Goal: Complete application form: Complete application form

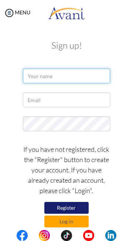
click at [51, 77] on input "text" at bounding box center [66, 76] width 87 height 15
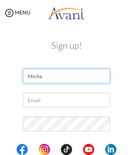
type input "Miche"
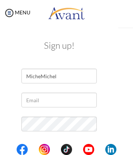
type input "MicheMichell"
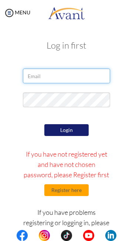
click at [53, 75] on input "email" at bounding box center [66, 76] width 87 height 15
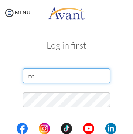
type input "m"
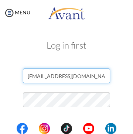
type input "mtchll0405@gmail.com"
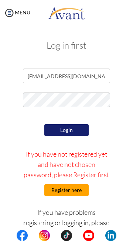
click at [78, 190] on button "Register here" at bounding box center [66, 190] width 44 height 12
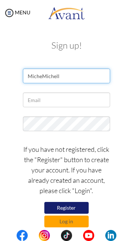
click at [66, 73] on input "MicheMichell" at bounding box center [66, 76] width 87 height 15
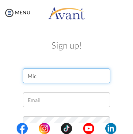
type input "Mi"
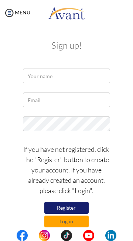
click at [72, 207] on button "Register" at bounding box center [66, 208] width 44 height 12
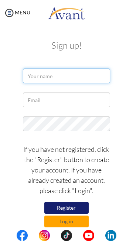
click at [46, 75] on input "text" at bounding box center [66, 76] width 87 height 15
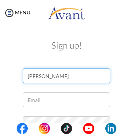
type input "Michelle Sontocidad"
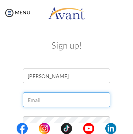
click at [48, 100] on input "text" at bounding box center [66, 100] width 87 height 15
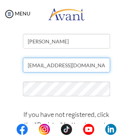
scroll to position [35, 0]
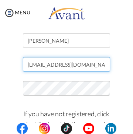
type input "mtchll0405@gmail.com"
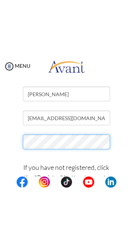
scroll to position [0, 0]
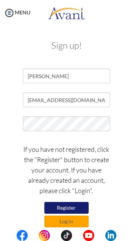
click at [73, 208] on button "Register" at bounding box center [66, 208] width 44 height 12
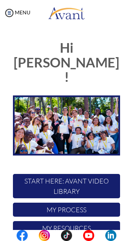
scroll to position [0, 0]
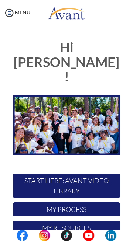
click at [90, 202] on p "My Process" at bounding box center [66, 209] width 107 height 14
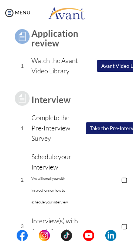
scroll to position [70, 0]
click at [117, 134] on button "Take the Pre-Interview Survey" at bounding box center [124, 128] width 77 height 12
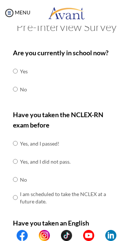
scroll to position [0, 0]
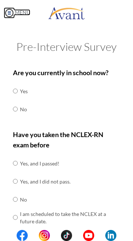
click at [12, 10] on link "MENU" at bounding box center [17, 12] width 27 height 6
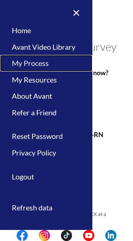
click at [32, 59] on link "My Process" at bounding box center [46, 63] width 92 height 17
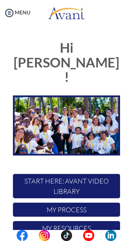
click at [0, 0] on p at bounding box center [0, 0] width 0 height 0
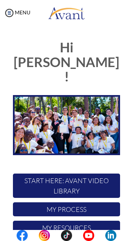
click at [100, 202] on p "My Process" at bounding box center [66, 209] width 107 height 14
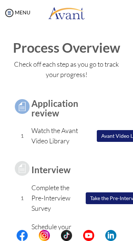
click at [113, 142] on button "Avant Video Library" at bounding box center [124, 136] width 55 height 12
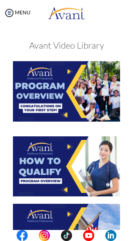
scroll to position [30, 0]
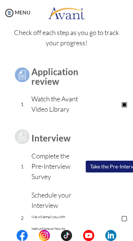
scroll to position [32, 0]
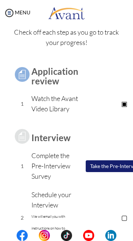
click at [119, 109] on p "▣" at bounding box center [123, 103] width 91 height 10
click at [123, 109] on p "▣" at bounding box center [123, 103] width 91 height 10
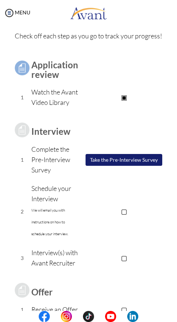
scroll to position [28, 0]
click at [129, 98] on p "▣" at bounding box center [123, 97] width 91 height 10
click at [123, 99] on p "▣" at bounding box center [123, 97] width 91 height 10
click at [122, 165] on button "Take the Pre-Interview Survey" at bounding box center [124, 160] width 77 height 12
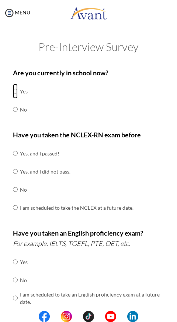
click at [16, 89] on input "radio" at bounding box center [15, 91] width 5 height 15
radio input "true"
click at [13, 102] on input "radio" at bounding box center [15, 109] width 5 height 15
radio input "true"
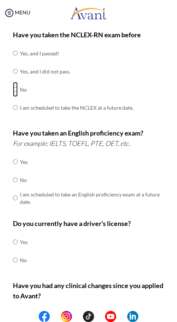
click at [17, 82] on input "radio" at bounding box center [15, 89] width 5 height 15
radio input "true"
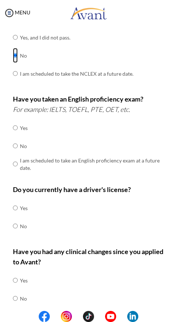
scroll to position [134, 0]
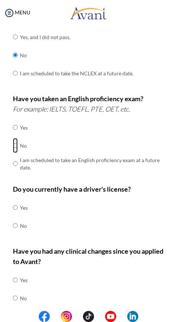
click at [18, 142] on input "radio" at bounding box center [15, 145] width 5 height 15
radio input "true"
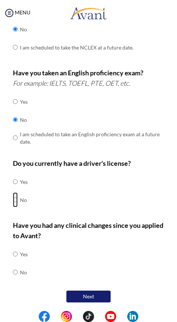
click at [16, 199] on input "radio" at bounding box center [15, 199] width 5 height 15
radio input "true"
click at [18, 241] on input "radio" at bounding box center [15, 271] width 5 height 15
radio input "true"
click at [85, 241] on button "Next" at bounding box center [88, 296] width 44 height 12
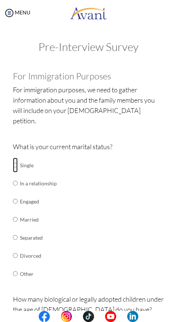
click at [18, 157] on input "radio" at bounding box center [15, 164] width 5 height 15
radio input "true"
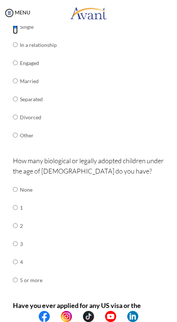
scroll to position [138, 0]
click at [17, 182] on input "radio" at bounding box center [15, 189] width 5 height 15
radio input "true"
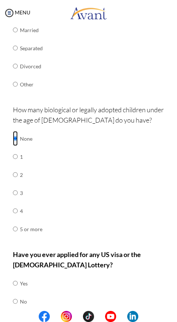
scroll to position [208, 0]
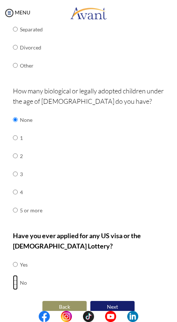
click at [17, 241] on input "radio" at bounding box center [15, 282] width 5 height 15
radio input "true"
click at [110, 241] on button "Next" at bounding box center [112, 307] width 44 height 12
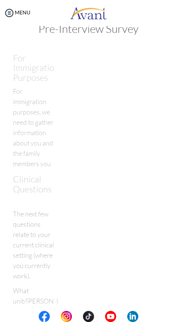
scroll to position [0, 0]
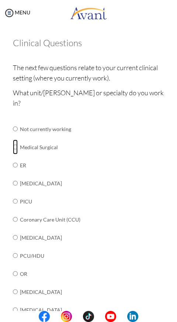
click at [17, 139] on input "radio" at bounding box center [15, 146] width 5 height 15
radio input "true"
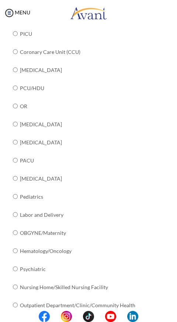
scroll to position [223, 0]
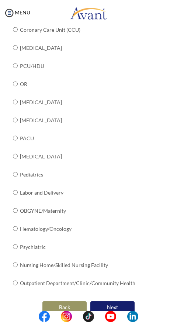
click at [110, 241] on button "Next" at bounding box center [112, 307] width 44 height 12
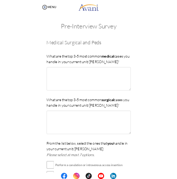
scroll to position [0, 0]
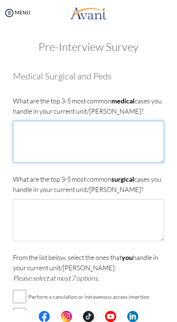
click at [132, 140] on textarea at bounding box center [88, 142] width 151 height 42
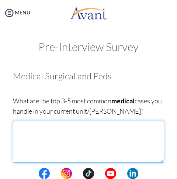
type textarea "T"
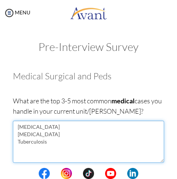
click at [44, 127] on textarea "Pneumonia Acute Coronary Syndrome Tuberculosis" at bounding box center [88, 142] width 151 height 42
click at [83, 137] on textarea "Pneumonia Acute Coronary Syndrome Tuberculosis" at bounding box center [88, 142] width 151 height 42
click at [55, 141] on textarea "Pneumonia Acute Coronary Syndrome Tuberculosis" at bounding box center [88, 142] width 151 height 42
click at [80, 136] on textarea "Pneumonia Acute Coronary Syndrome Tuberculosis" at bounding box center [88, 142] width 151 height 42
click at [54, 141] on textarea "Pneumonia Acute Coronary Syndrome Tuberculosis" at bounding box center [88, 142] width 151 height 42
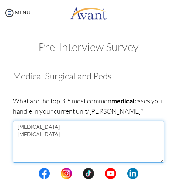
click at [48, 128] on textarea "Pneumonia Acute Coronary Syndrome" at bounding box center [88, 142] width 151 height 42
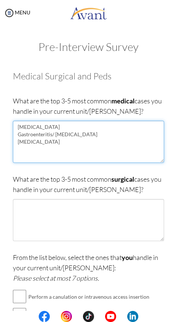
click at [132, 143] on textarea "Pneumonia Gastroenteritis/ Gastritis Acute Coronary Syndrome" at bounding box center [88, 142] width 151 height 42
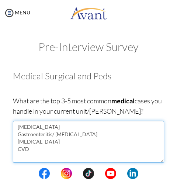
click at [36, 150] on textarea "Pneumonia Gastroenteritis/ Gastritis Acute Coronary Syndrome CVD" at bounding box center [88, 142] width 151 height 42
click at [28, 156] on textarea "Pneumonia Gastroenteritis/ Gastritis Acute Coronary Syndrome CVD /Stroke Vehicu…" at bounding box center [88, 142] width 151 height 42
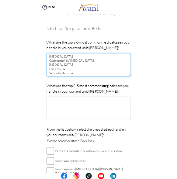
scroll to position [25, 0]
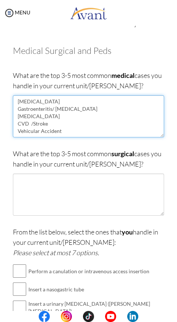
click at [73, 131] on textarea "Pneumonia Gastroenteritis/ Gastritis Acute Coronary Syndrome CVD /Stroke Vehicu…" at bounding box center [88, 116] width 151 height 42
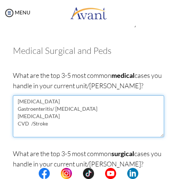
scroll to position [7, 0]
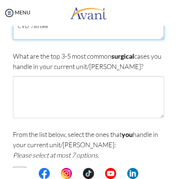
type textarea "Pneumonia Gastroenteritis/ Gastritis Acute Coronary Syndrome CVD /Stroke"
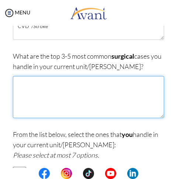
click at [40, 93] on textarea at bounding box center [88, 97] width 151 height 42
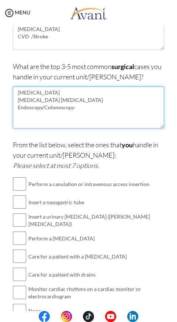
click at [82, 100] on textarea "Appendectomy Laparoscopic Laparotomy Endoscopy/Colonoscopy" at bounding box center [88, 107] width 151 height 42
click at [79, 104] on textarea "Appendectomy Laparoscopic Laparotomy Endoscopy/Colonoscopy" at bounding box center [88, 107] width 151 height 42
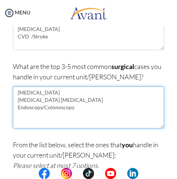
click at [80, 101] on textarea "Appendectomy Laparoscopic Laparotomy Endoscopy/Colonoscopy" at bounding box center [88, 107] width 151 height 42
click at [80, 109] on textarea "Appendectomy Wound Debridement Endoscopy/Colonoscopy" at bounding box center [88, 107] width 151 height 42
click at [74, 98] on textarea "Appendectomy Wound Debridement Endoscopy/Colonoscopy" at bounding box center [88, 107] width 151 height 42
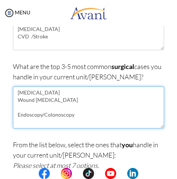
click at [27, 105] on textarea "Appendectomy Wound Debridement Endoscopy/Colonoscopy" at bounding box center [88, 107] width 151 height 42
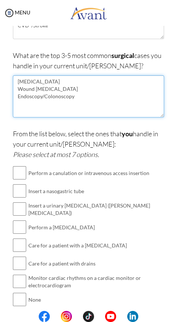
scroll to position [151, 0]
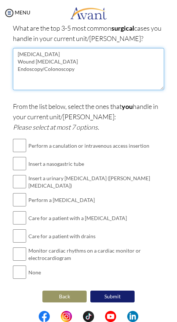
type textarea "Appendectomy Wound Debridement Endoscopy/Colonoscopy"
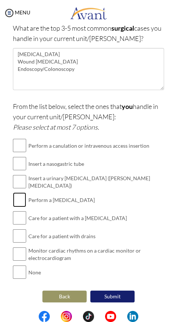
click at [20, 201] on input "checkbox" at bounding box center [19, 199] width 13 height 15
checkbox input "true"
click at [22, 219] on input "checkbox" at bounding box center [19, 217] width 13 height 15
click at [19, 219] on input "checkbox" at bounding box center [19, 217] width 13 height 15
click at [17, 217] on input "checkbox" at bounding box center [19, 217] width 13 height 15
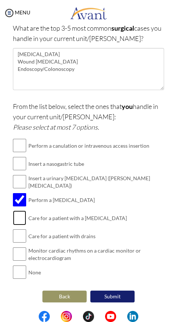
checkbox input "true"
click at [24, 238] on input "checkbox" at bounding box center [19, 235] width 13 height 15
checkbox input "true"
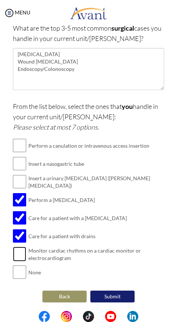
click at [22, 241] on input "checkbox" at bounding box center [19, 253] width 13 height 15
checkbox input "true"
click at [112, 241] on button "Submit" at bounding box center [112, 296] width 44 height 12
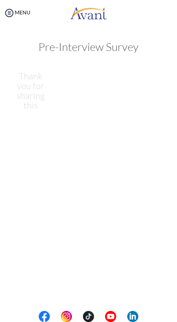
scroll to position [0, 0]
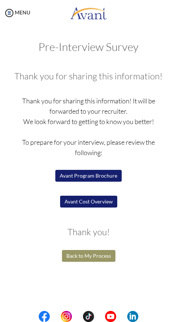
click at [74, 177] on button "Avant Program Brochure" at bounding box center [88, 176] width 66 height 12
click at [99, 204] on button "Avant Cost Overview" at bounding box center [88, 201] width 57 height 12
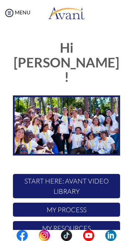
scroll to position [0, 0]
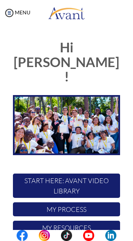
click at [98, 221] on p "My Resources" at bounding box center [66, 228] width 107 height 14
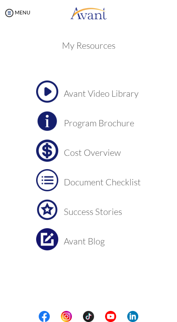
scroll to position [0, 0]
click at [119, 177] on h3 "Document Checklist" at bounding box center [102, 182] width 77 height 10
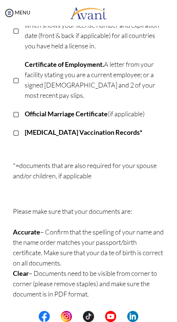
scroll to position [297, 0]
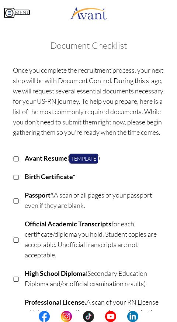
click at [13, 14] on link "MENU" at bounding box center [17, 12] width 27 height 6
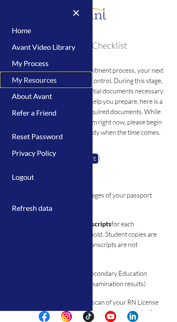
click at [56, 81] on link "My Resources" at bounding box center [46, 80] width 92 height 17
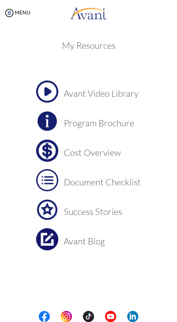
click at [124, 94] on h3 "Avant Video Library" at bounding box center [102, 94] width 77 height 10
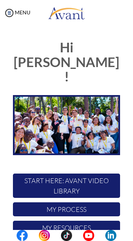
scroll to position [0, 0]
click at [90, 221] on p "My Resources" at bounding box center [66, 228] width 107 height 14
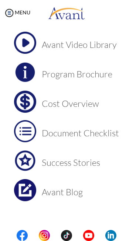
scroll to position [0, 0]
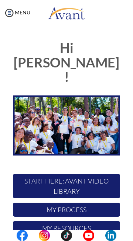
click at [0, 0] on p at bounding box center [0, 0] width 0 height 0
click at [85, 203] on p "My Process" at bounding box center [66, 210] width 107 height 14
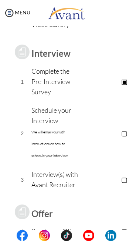
scroll to position [116, 0]
click at [119, 139] on p "▢" at bounding box center [123, 133] width 91 height 10
click at [78, 139] on p "▣" at bounding box center [123, 133] width 91 height 10
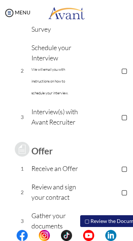
scroll to position [179, 0]
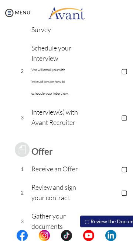
click at [121, 122] on p "▢" at bounding box center [123, 117] width 91 height 10
click at [121, 122] on p "▣" at bounding box center [123, 117] width 91 height 10
click at [121, 76] on p "▢" at bounding box center [123, 71] width 91 height 10
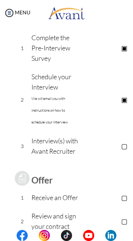
scroll to position [151, 0]
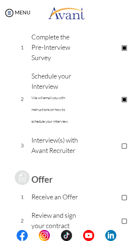
click at [119, 104] on p "▣" at bounding box center [123, 99] width 91 height 10
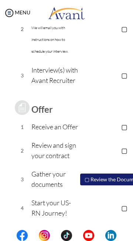
scroll to position [251, 0]
click at [121, 122] on p "▢" at bounding box center [123, 127] width 91 height 10
click at [88, 122] on p "▣" at bounding box center [123, 127] width 91 height 10
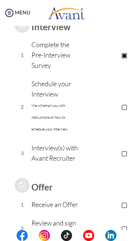
scroll to position [0, 0]
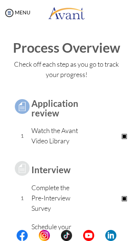
click at [62, 138] on p "Watch the Avant Video Library" at bounding box center [54, 135] width 47 height 21
click at [112, 136] on td "▣ Avant Video Library" at bounding box center [123, 136] width 91 height 29
click at [119, 139] on p "▣" at bounding box center [123, 136] width 91 height 10
click at [57, 139] on p "Watch the Avant Video Library" at bounding box center [54, 135] width 47 height 21
click at [65, 132] on p "Watch the Avant Video Library" at bounding box center [54, 135] width 47 height 21
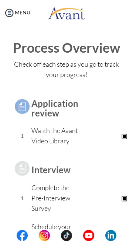
click at [78, 139] on p "▣" at bounding box center [123, 136] width 91 height 10
click at [51, 137] on p "Watch the Avant Video Library" at bounding box center [54, 135] width 47 height 21
click at [38, 139] on p "Watch the Avant Video Library" at bounding box center [54, 135] width 47 height 21
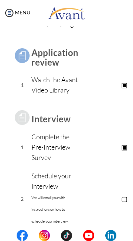
scroll to position [54, 0]
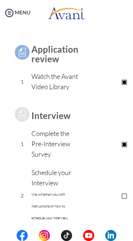
click at [120, 87] on p "▣" at bounding box center [123, 81] width 91 height 10
click at [122, 87] on p "▣" at bounding box center [123, 81] width 91 height 10
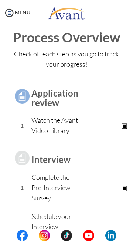
scroll to position [7, 0]
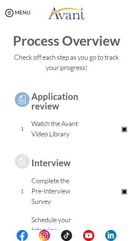
click at [56, 139] on p "Watch the Avant Video Library" at bounding box center [54, 128] width 47 height 21
click at [48, 128] on p "Watch the Avant Video Library" at bounding box center [54, 128] width 47 height 21
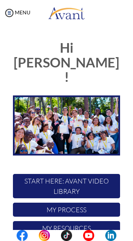
click at [0, 0] on div at bounding box center [0, 0] width 0 height 0
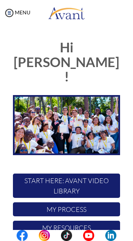
click at [87, 174] on p "START HERE: Avant Video Library" at bounding box center [66, 186] width 107 height 24
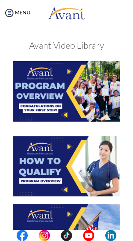
scroll to position [30, 0]
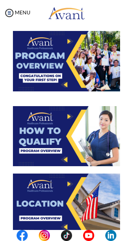
click at [91, 106] on img at bounding box center [66, 136] width 107 height 60
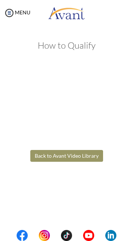
click at [87, 55] on body "Maintenance break. Please come back in 2 hours. MENU My Status What is the next…" at bounding box center [66, 120] width 133 height 241
click at [100, 63] on body "Maintenance break. Please come back in 2 hours. MENU My Status What is the next…" at bounding box center [66, 120] width 133 height 241
click at [82, 156] on body "Maintenance break. Please come back in 2 hours. MENU My Status What is the next…" at bounding box center [66, 120] width 133 height 241
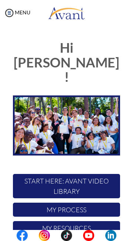
scroll to position [0, 0]
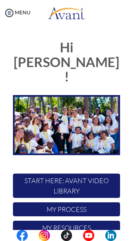
click at [0, 0] on div at bounding box center [0, 0] width 0 height 0
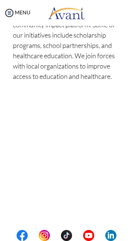
scroll to position [374, 0]
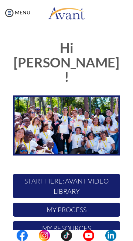
click at [0, 0] on div at bounding box center [0, 0] width 0 height 0
click at [86, 221] on p "My Resources" at bounding box center [66, 228] width 107 height 14
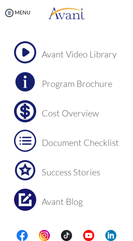
scroll to position [13, 0]
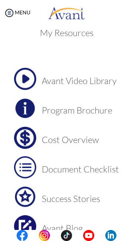
click at [85, 135] on h3 "Cost Overview" at bounding box center [80, 140] width 77 height 10
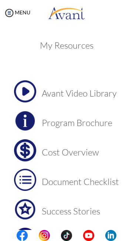
click at [76, 148] on h3 "Cost Overview" at bounding box center [80, 153] width 77 height 10
